Goal: Complete application form

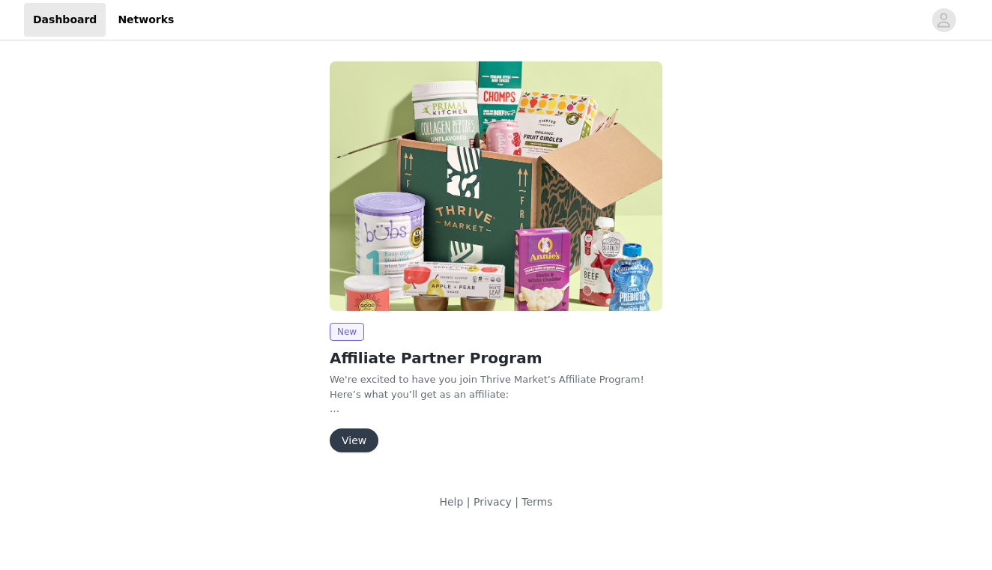
click at [356, 444] on button "View" at bounding box center [354, 440] width 49 height 24
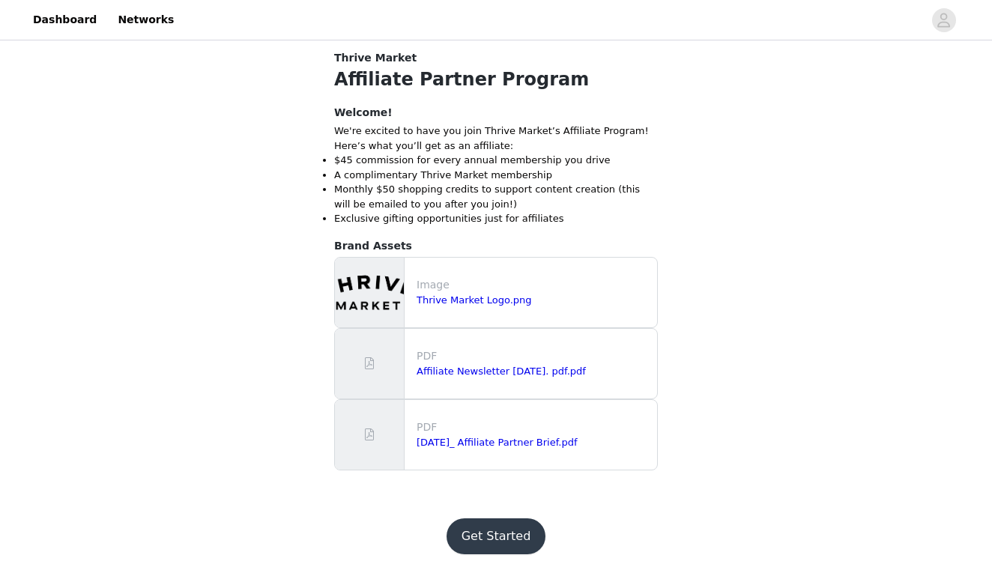
scroll to position [394, 0]
click at [490, 536] on button "Get Started" at bounding box center [496, 537] width 100 height 36
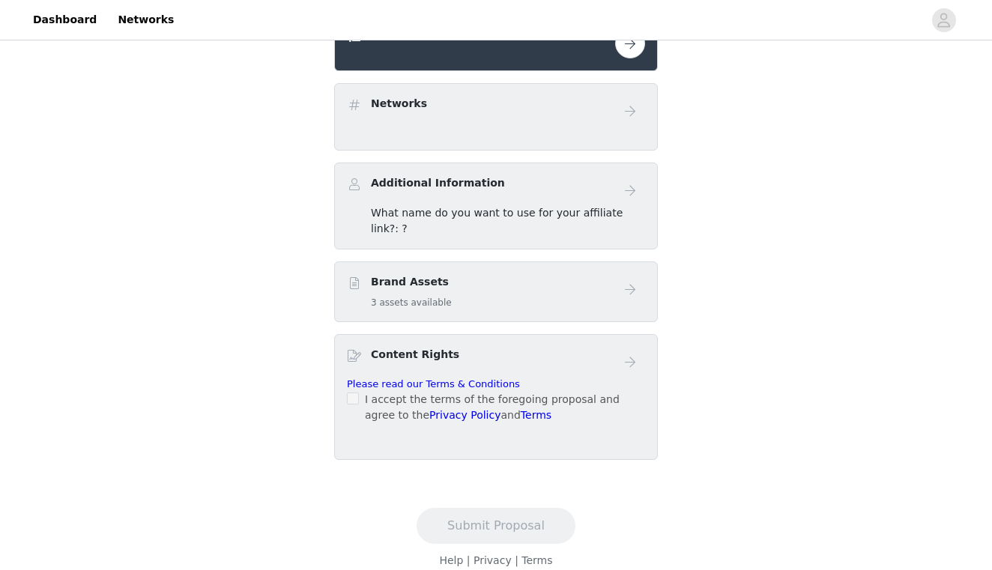
scroll to position [357, 0]
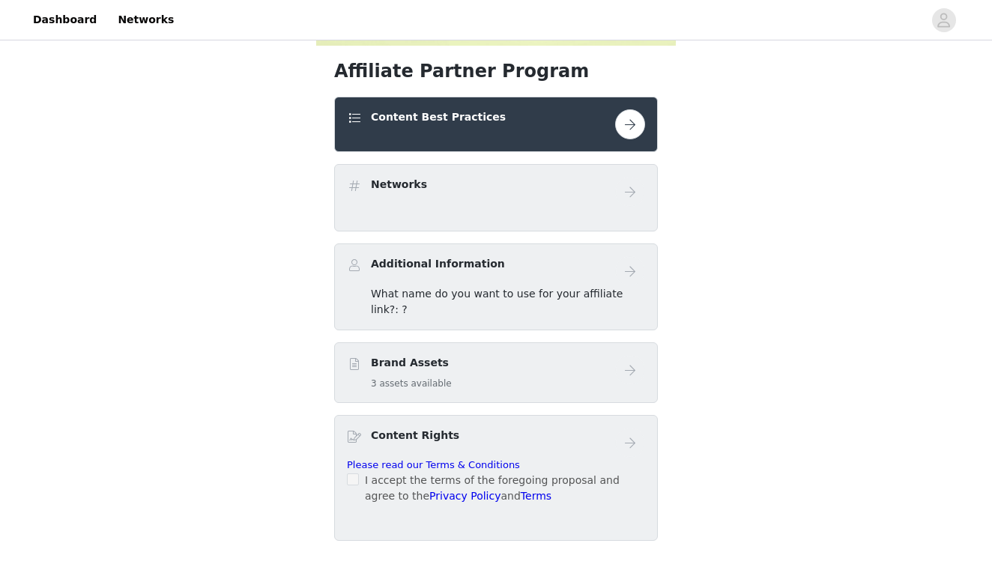
click at [629, 133] on button "button" at bounding box center [630, 124] width 30 height 30
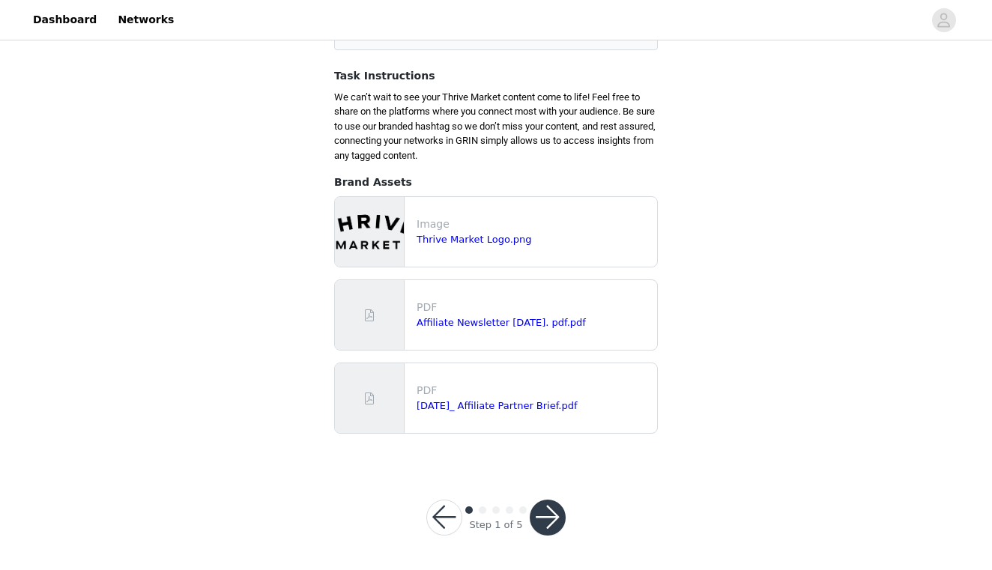
scroll to position [167, 0]
click at [553, 509] on button "button" at bounding box center [547, 518] width 36 height 36
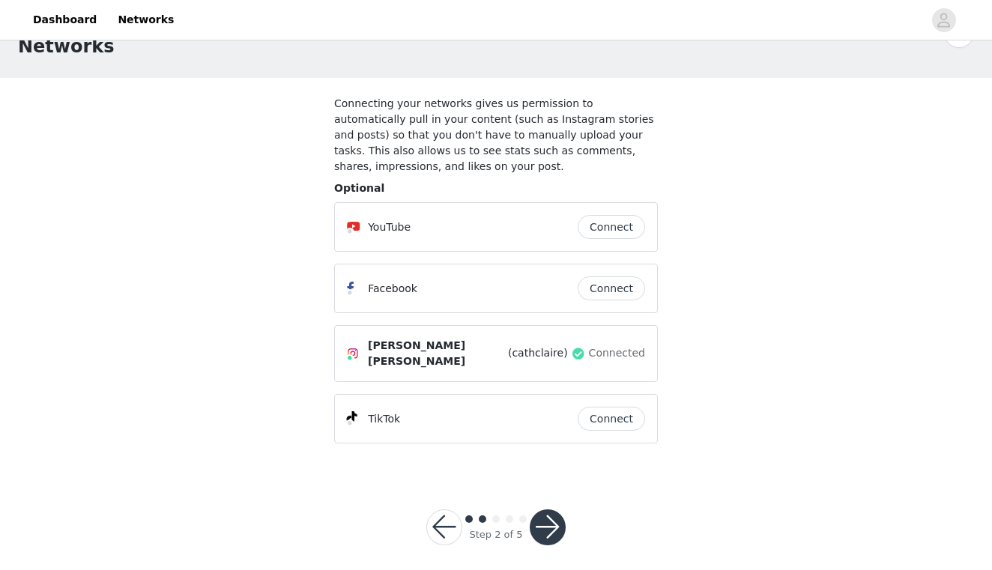
scroll to position [44, 0]
click at [545, 518] on button "button" at bounding box center [547, 527] width 36 height 36
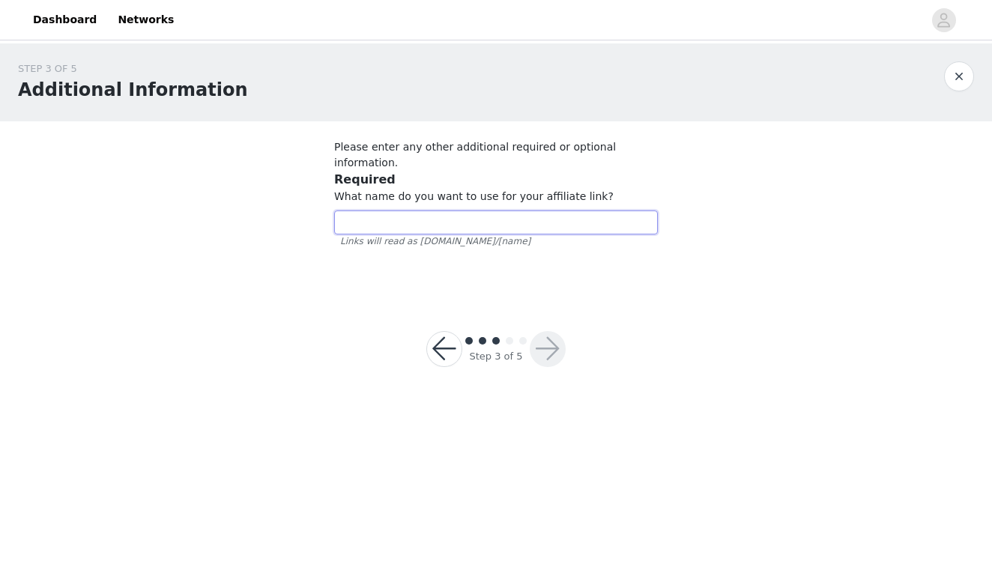
click at [502, 210] on input "text" at bounding box center [496, 222] width 324 height 24
type input "cathclaire"
click at [548, 331] on button "button" at bounding box center [547, 349] width 36 height 36
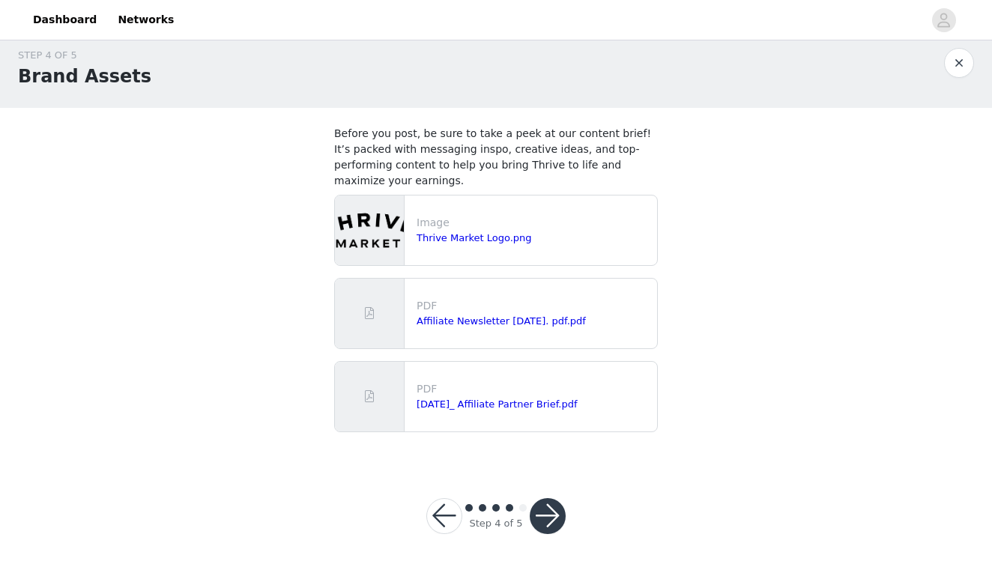
scroll to position [13, 0]
click at [553, 527] on button "button" at bounding box center [547, 517] width 36 height 36
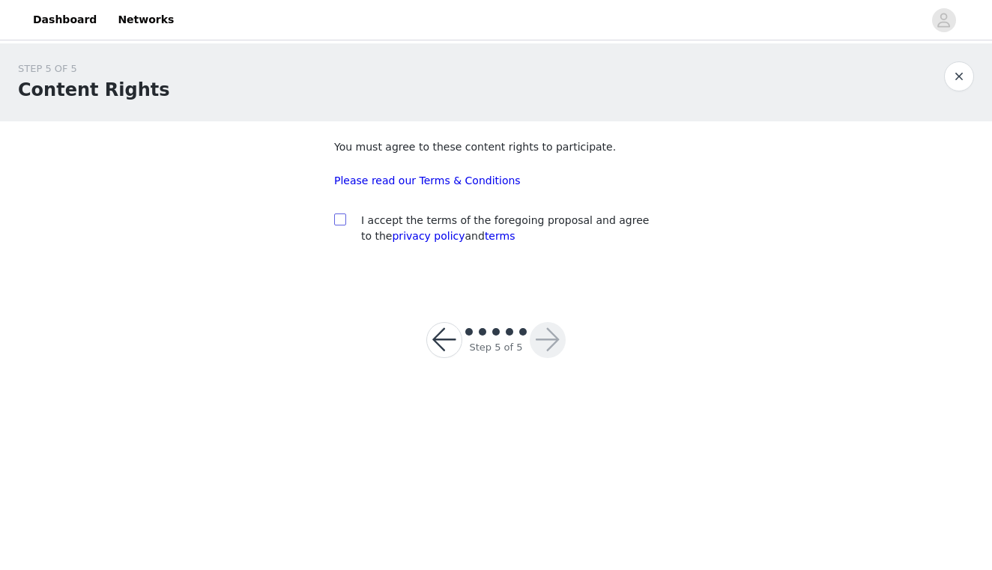
click at [338, 220] on input "checkbox" at bounding box center [339, 218] width 10 height 10
checkbox input "true"
click at [548, 333] on button "button" at bounding box center [547, 340] width 36 height 36
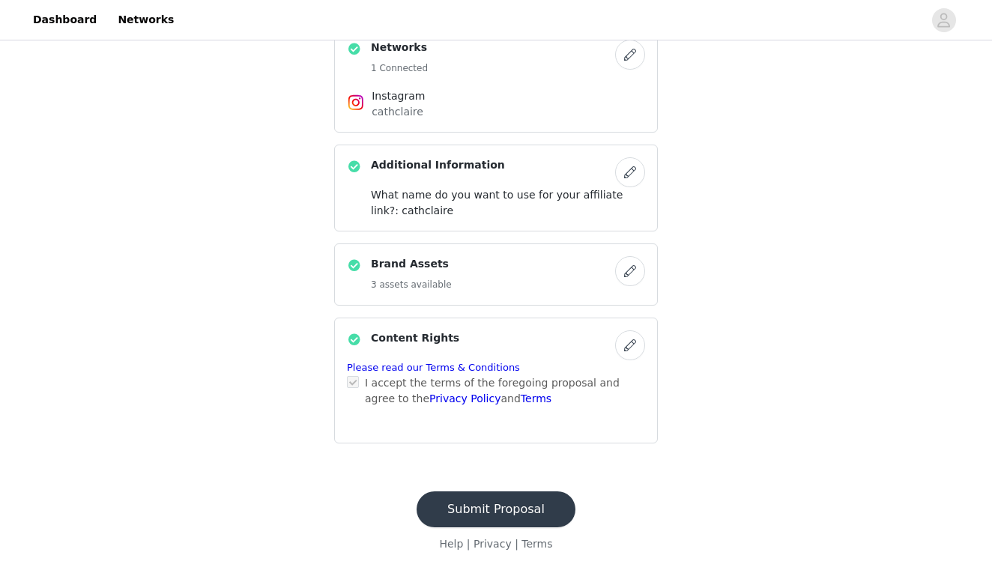
scroll to position [500, 0]
click at [503, 506] on button "Submit Proposal" at bounding box center [495, 510] width 159 height 36
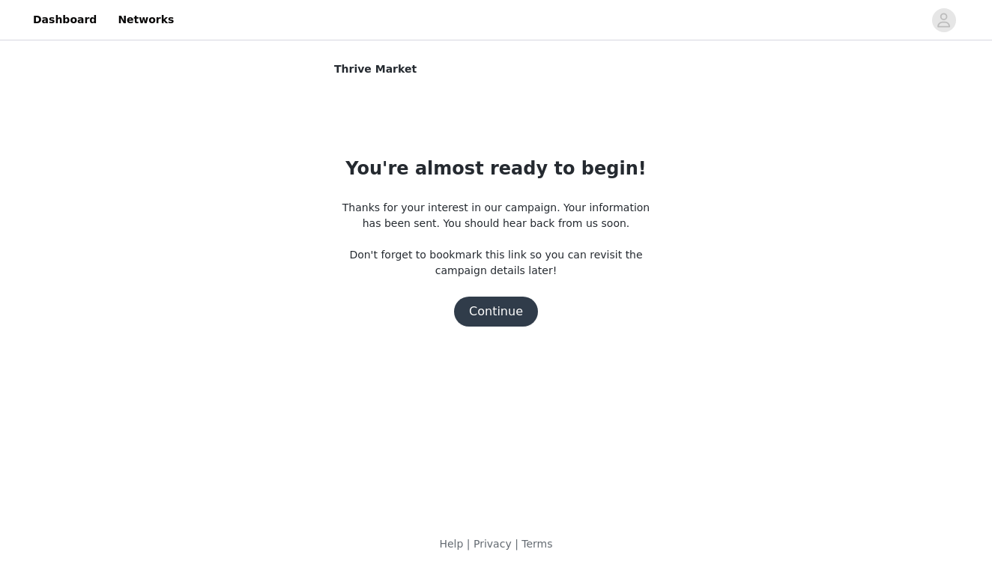
scroll to position [0, 0]
click at [494, 318] on button "Continue" at bounding box center [496, 312] width 84 height 30
